Goal: Task Accomplishment & Management: Manage account settings

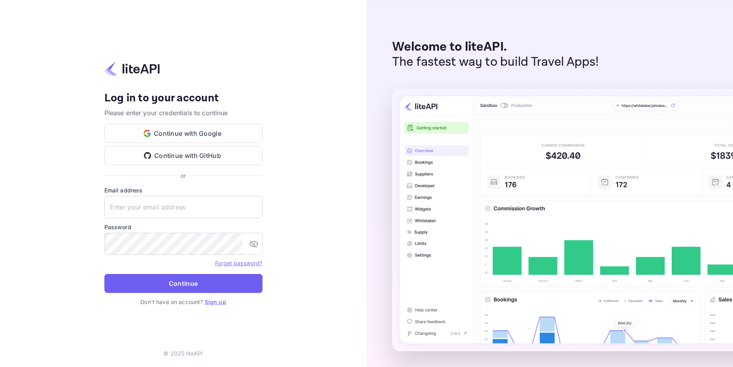
type input "developers@amigo.app"
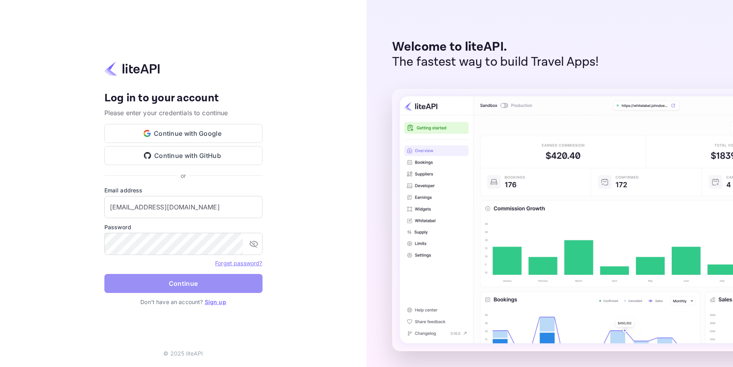
click at [165, 279] on button "Continue" at bounding box center [183, 283] width 158 height 19
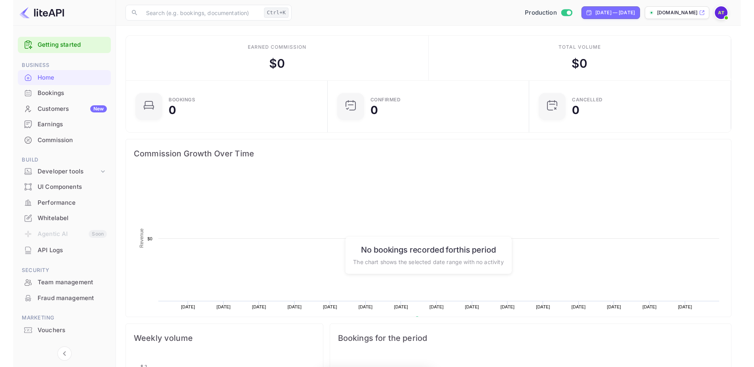
scroll to position [123, 191]
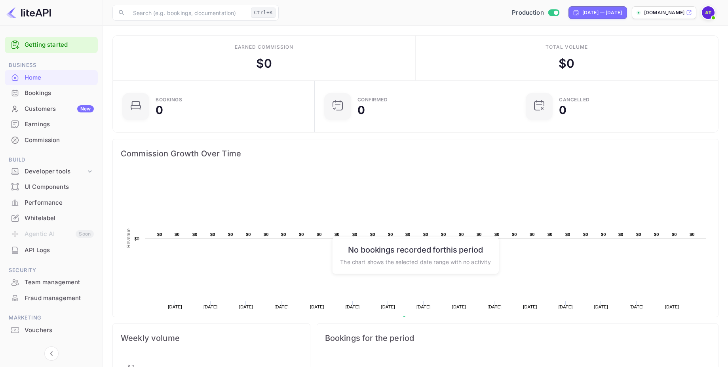
click at [49, 220] on div "Whitelabel" at bounding box center [59, 218] width 69 height 9
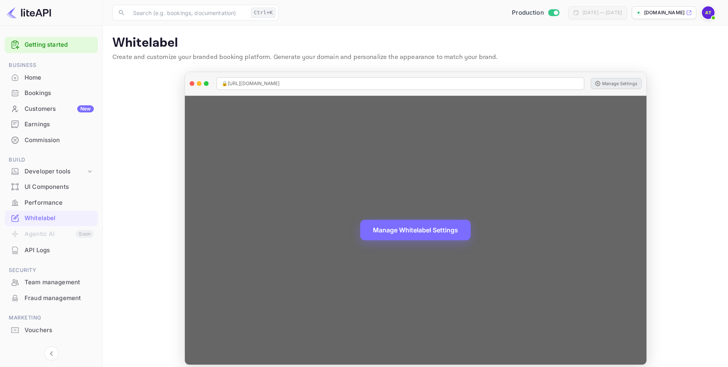
click at [605, 87] on button "Manage Settings" at bounding box center [615, 83] width 51 height 11
